Goal: Navigation & Orientation: Find specific page/section

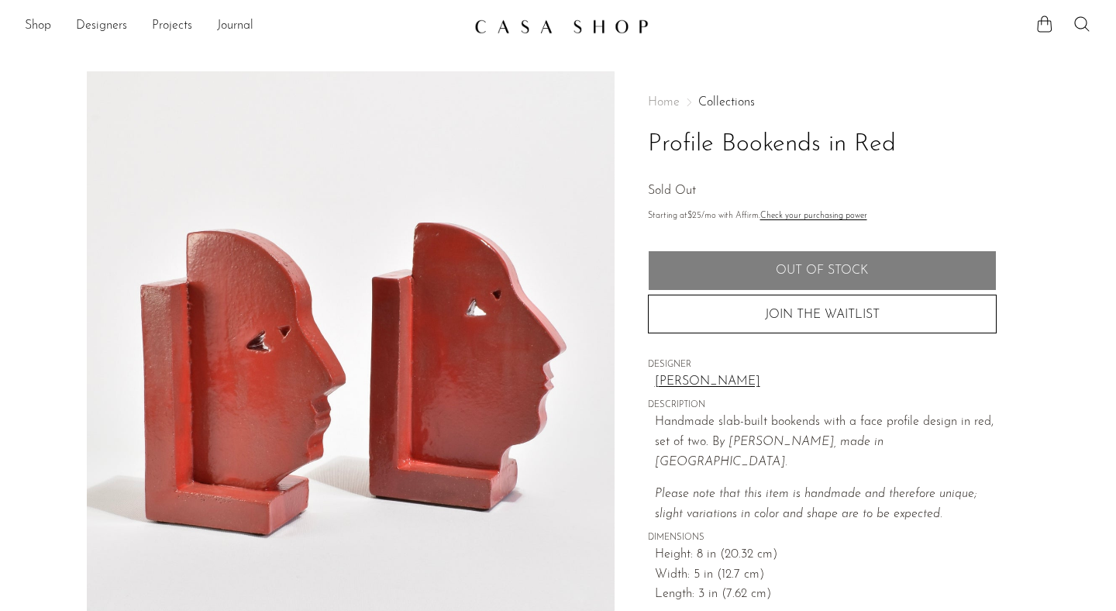
click at [764, 147] on h1 "Profile Bookends in Red" at bounding box center [822, 145] width 349 height 40
click at [671, 136] on h1 "Profile Bookends in Red" at bounding box center [822, 145] width 349 height 40
click at [727, 98] on link "Collections" at bounding box center [726, 102] width 57 height 12
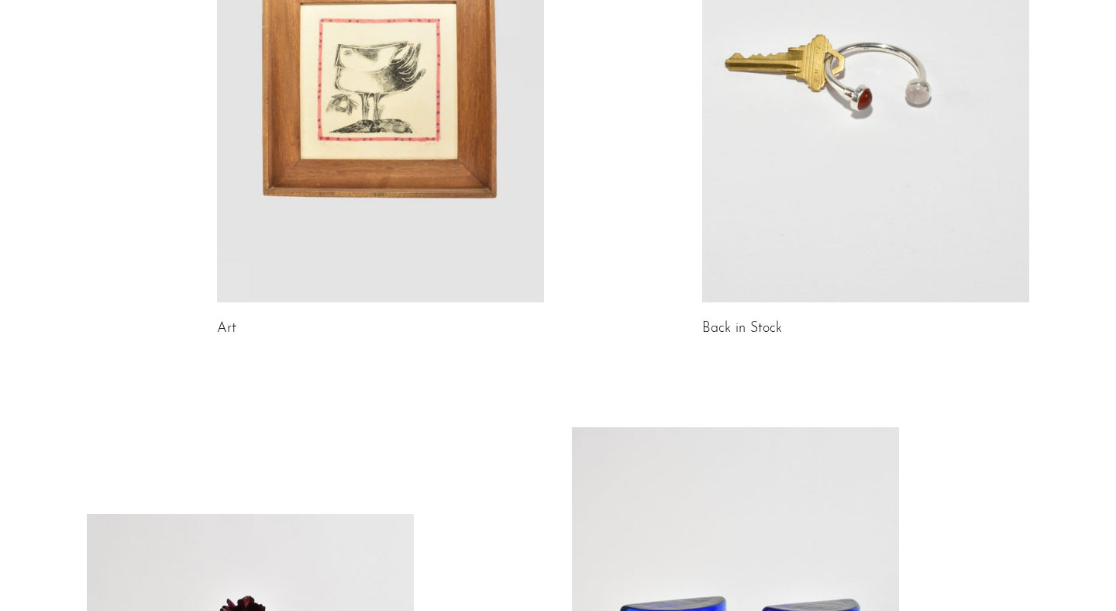
scroll to position [985, 0]
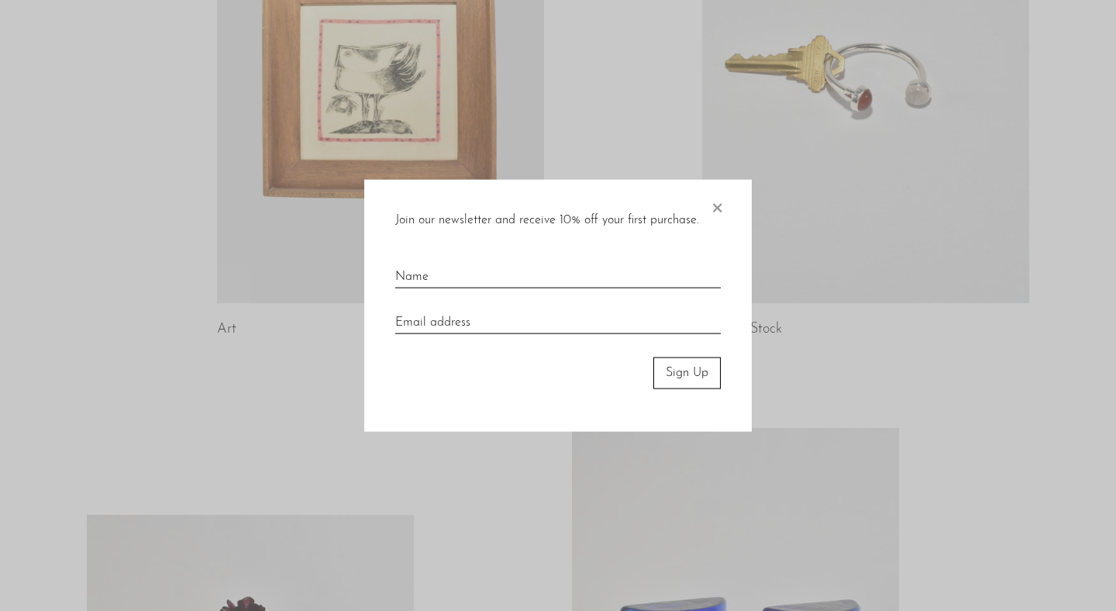
click at [568, 64] on div at bounding box center [558, 305] width 1116 height 611
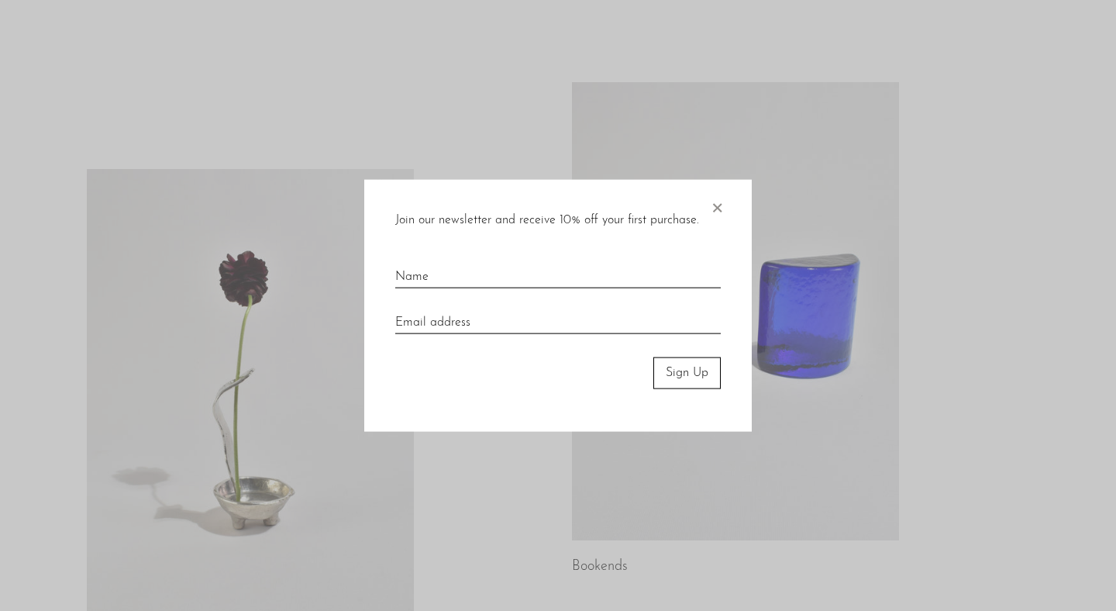
scroll to position [1340, 0]
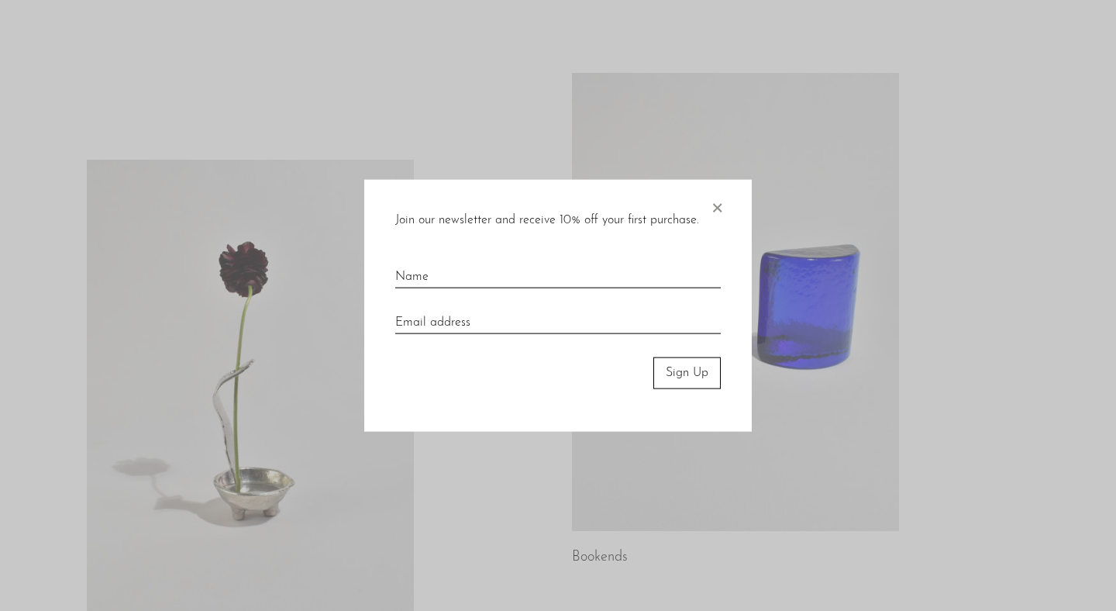
click at [712, 211] on span "×" at bounding box center [717, 205] width 16 height 50
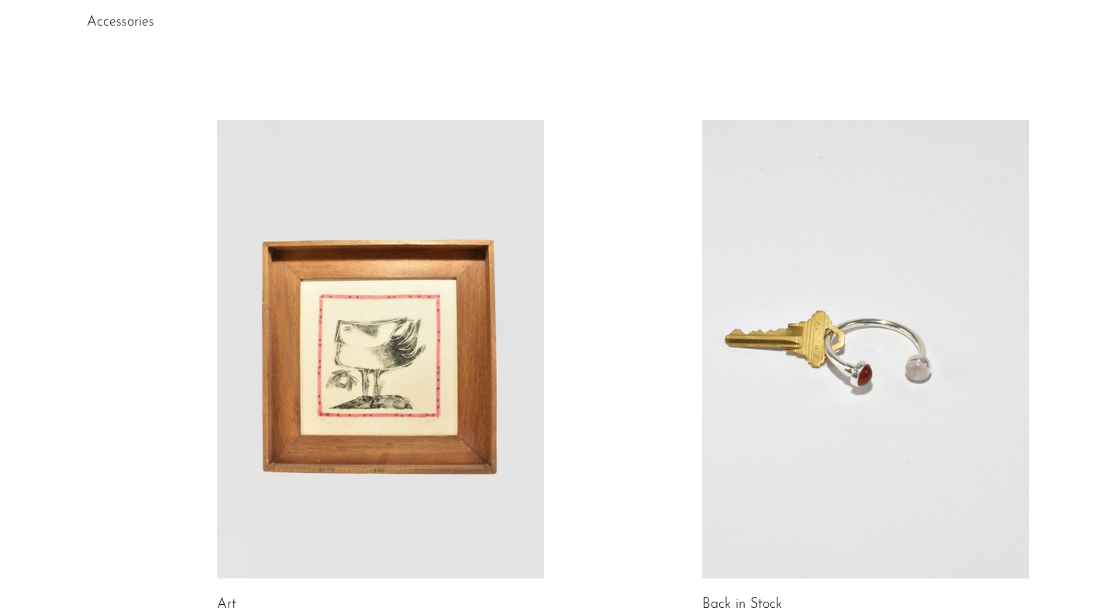
scroll to position [1181, 0]
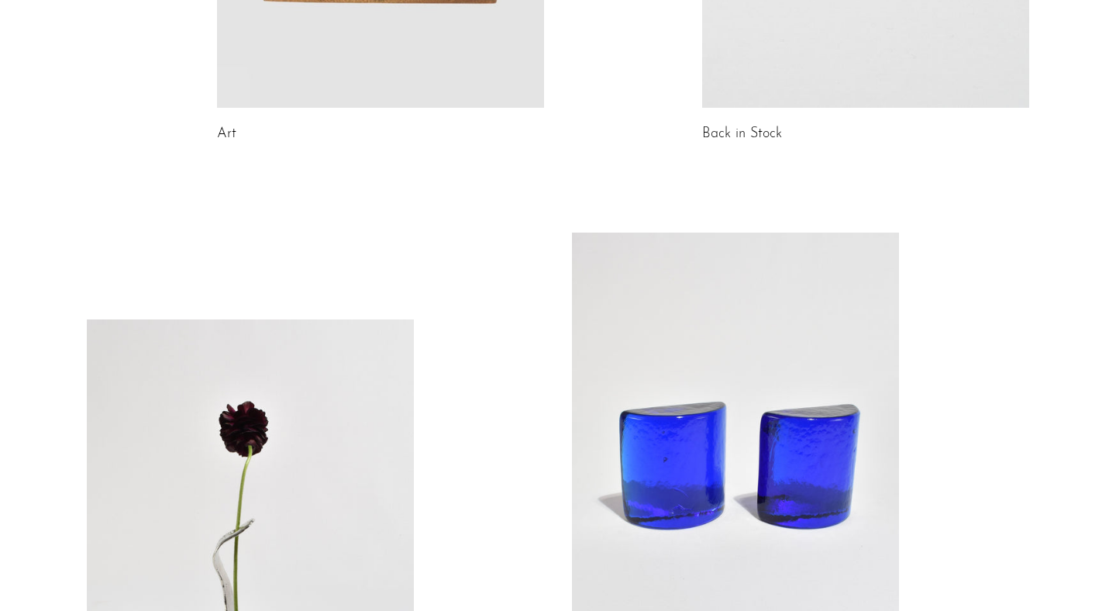
click at [634, 459] on link at bounding box center [735, 462] width 327 height 458
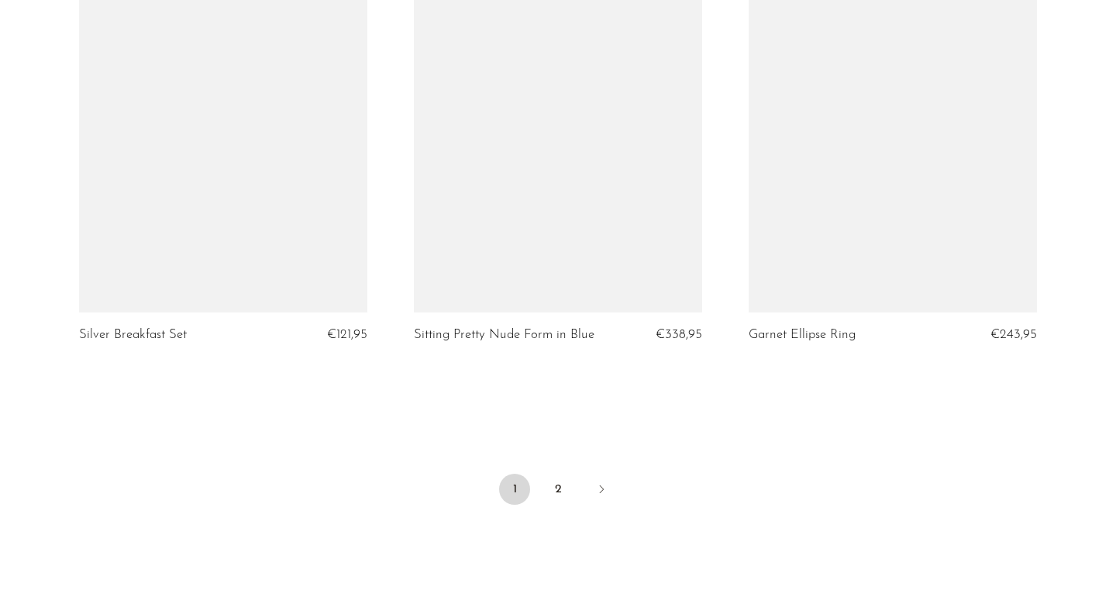
scroll to position [5500, 0]
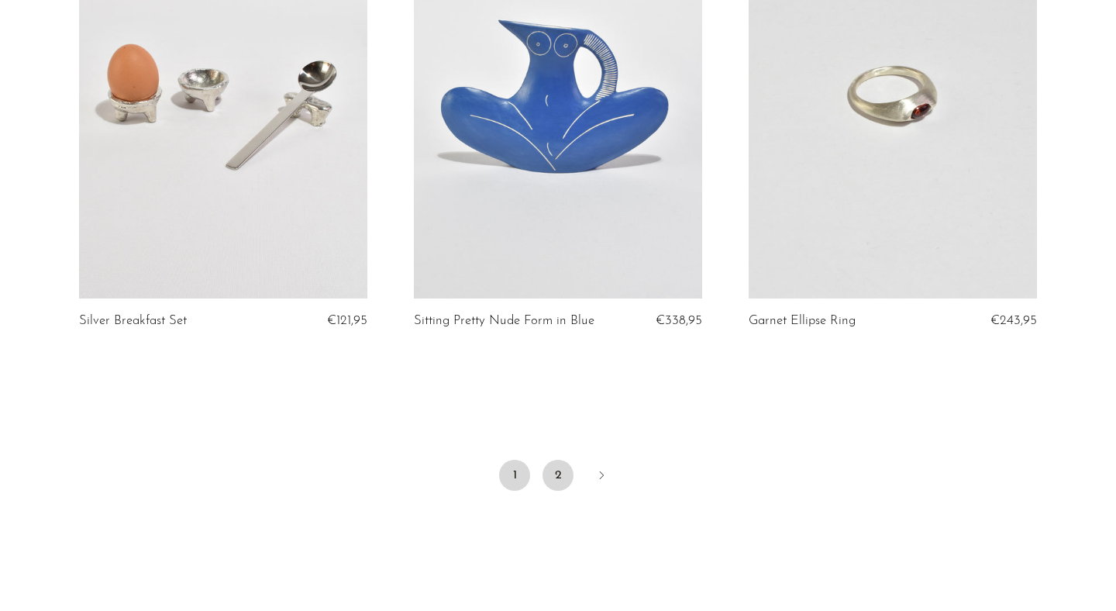
click at [553, 460] on link "2" at bounding box center [558, 475] width 31 height 31
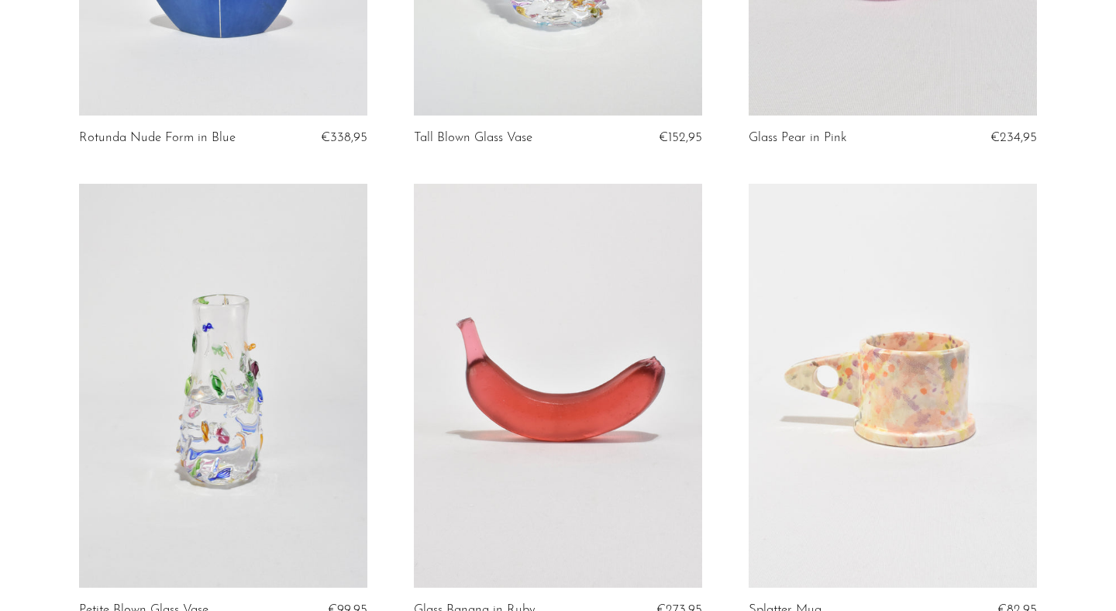
scroll to position [435, 0]
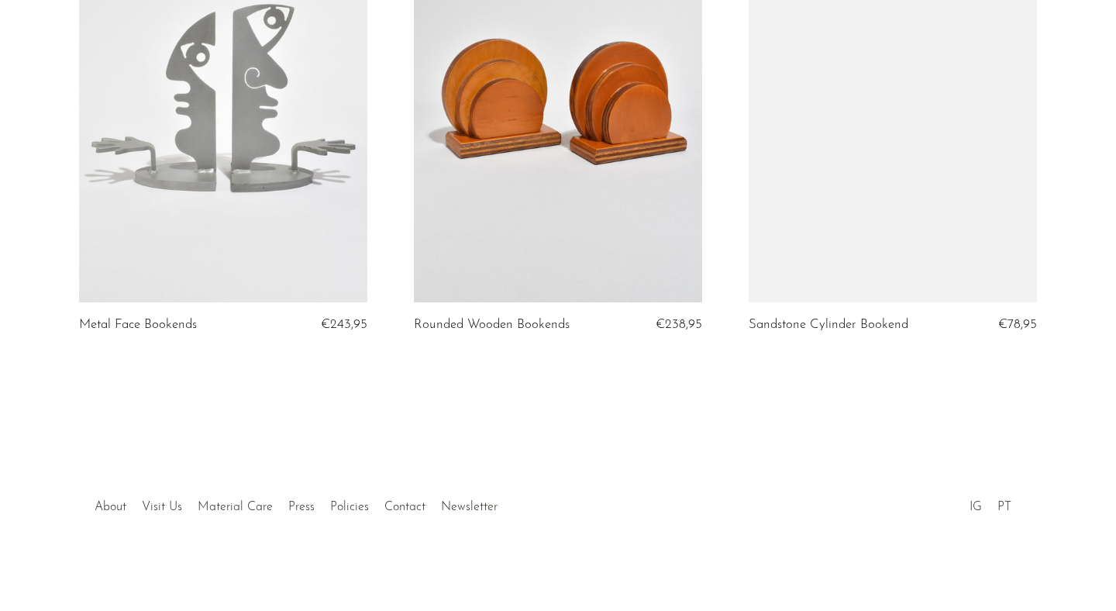
scroll to position [1157, 0]
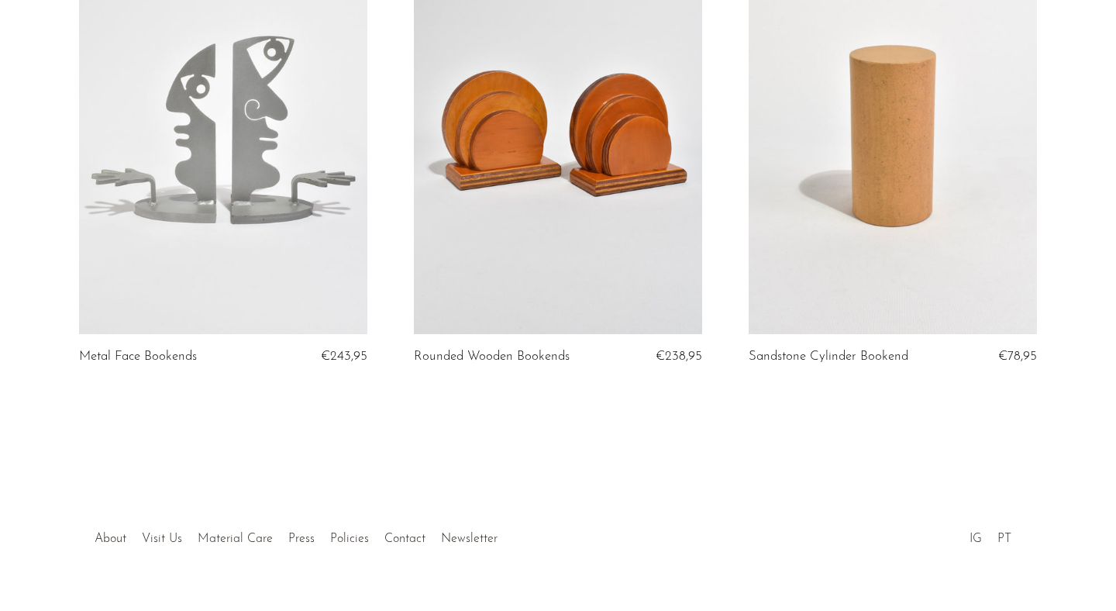
click at [910, 155] on link at bounding box center [893, 132] width 288 height 404
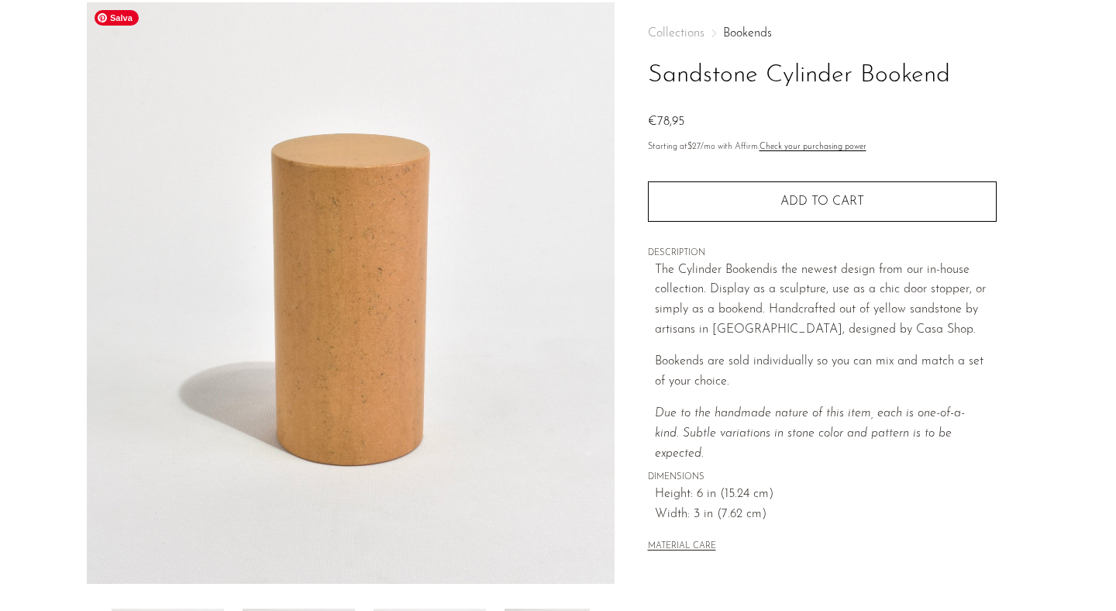
scroll to position [398, 0]
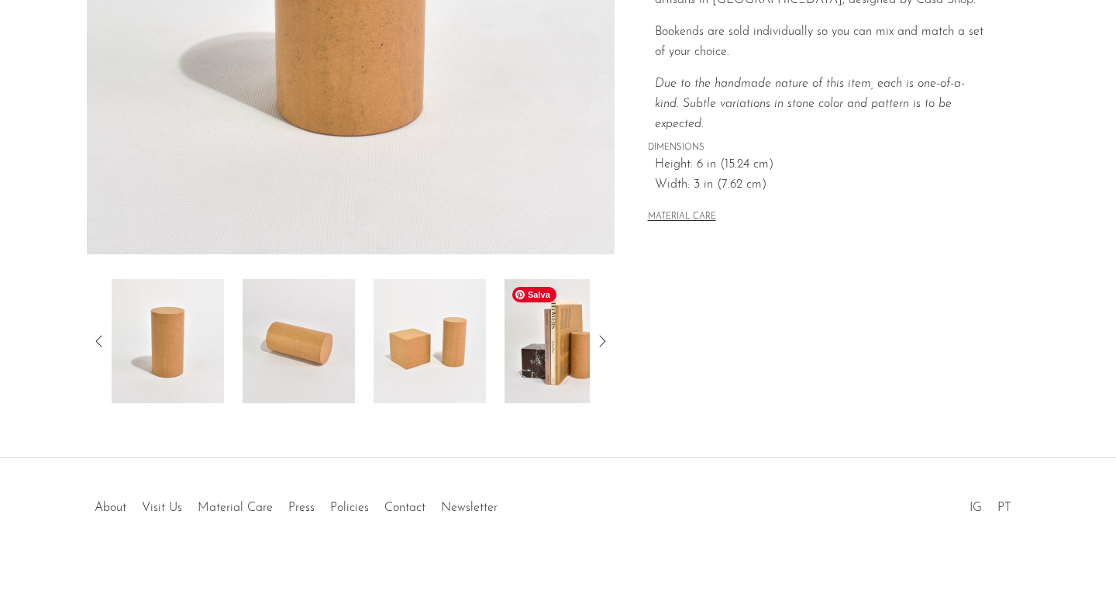
click at [571, 326] on img at bounding box center [561, 341] width 112 height 124
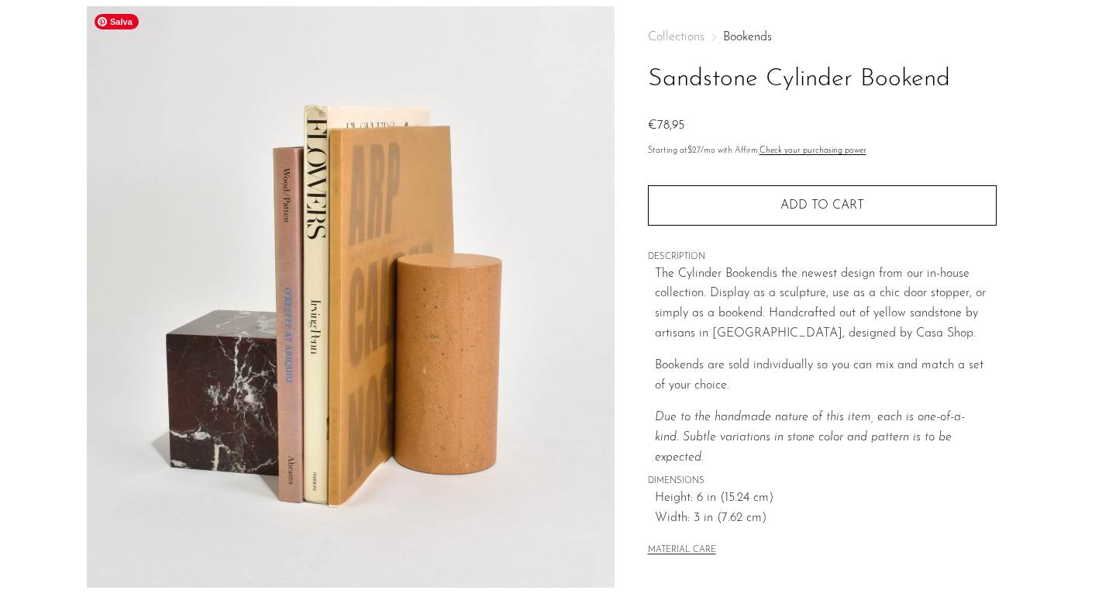
scroll to position [66, 0]
